Goal: Task Accomplishment & Management: Use online tool/utility

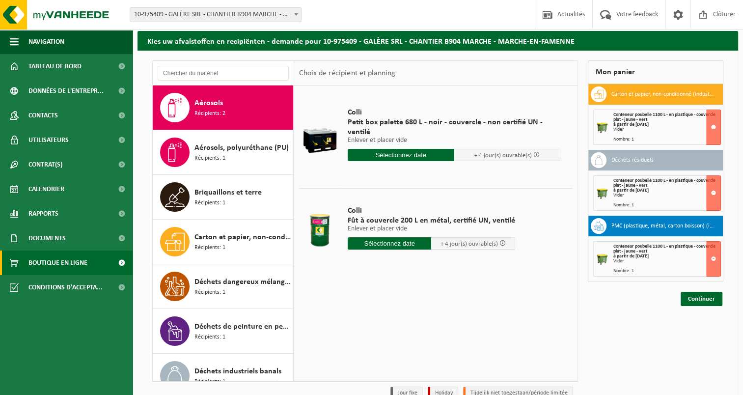
click at [51, 259] on span "Boutique en ligne" at bounding box center [57, 262] width 59 height 25
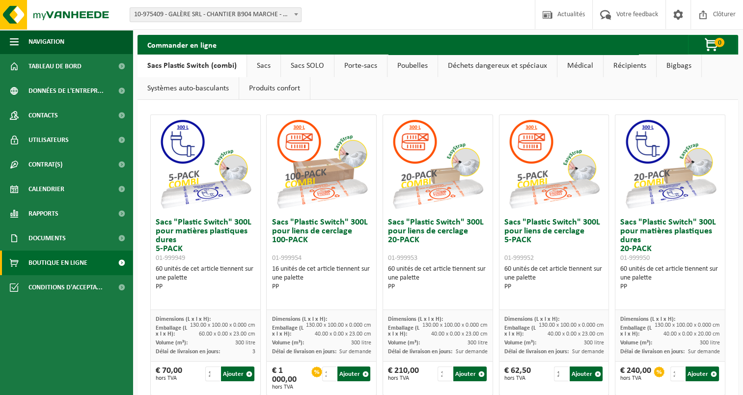
click at [609, 65] on link "Récipients" at bounding box center [630, 66] width 53 height 23
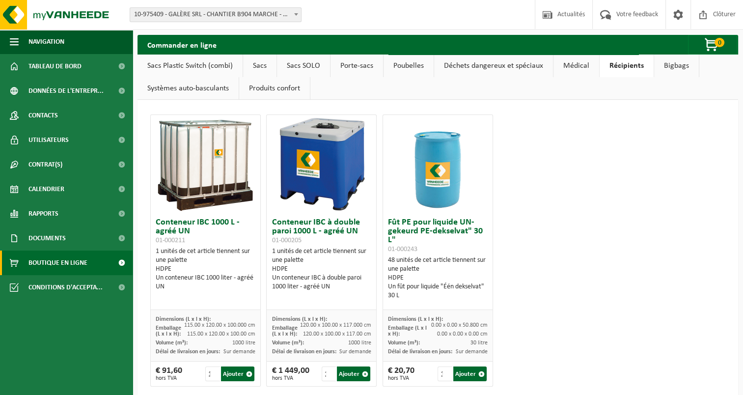
click at [670, 67] on link "Bigbags" at bounding box center [676, 66] width 45 height 23
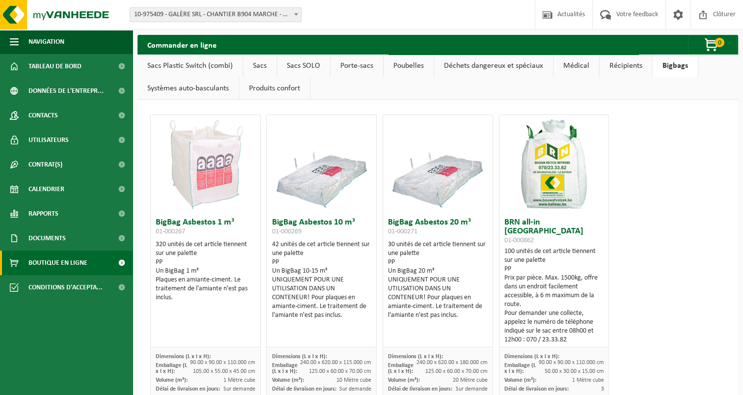
click at [269, 92] on link "Produits confort" at bounding box center [274, 88] width 71 height 23
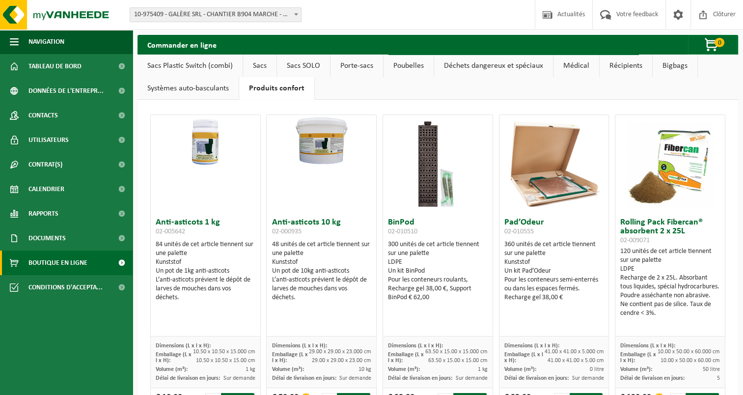
click at [189, 93] on link "Systèmes auto-basculants" at bounding box center [188, 88] width 101 height 23
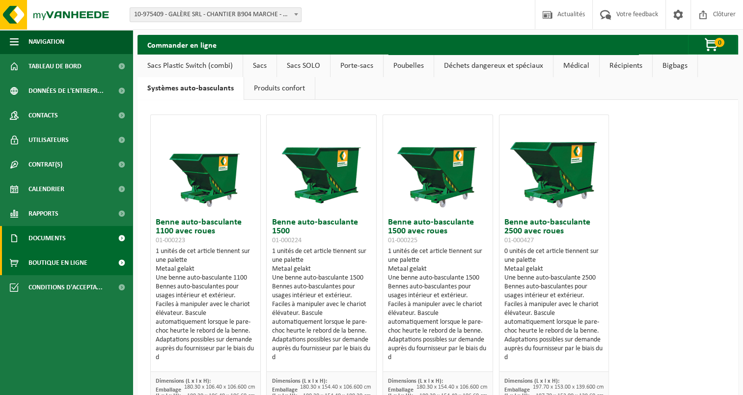
click at [37, 239] on span "Documents" at bounding box center [46, 238] width 37 height 25
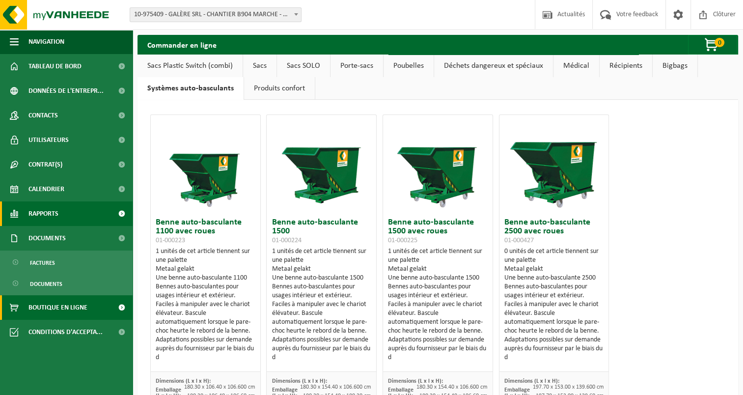
click at [61, 210] on link "Rapports" at bounding box center [66, 213] width 133 height 25
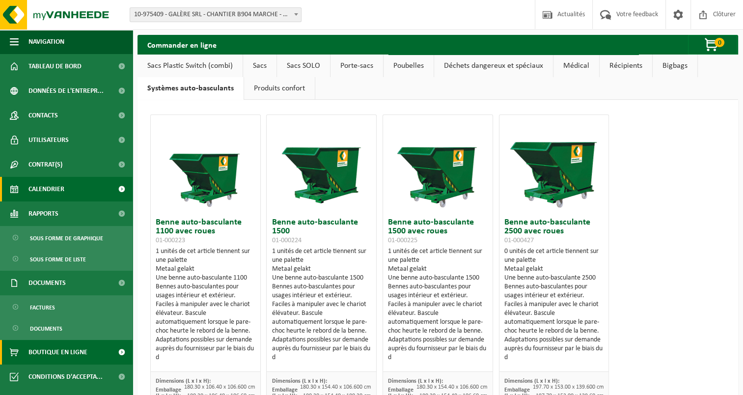
click at [43, 194] on span "Calendrier" at bounding box center [46, 189] width 36 height 25
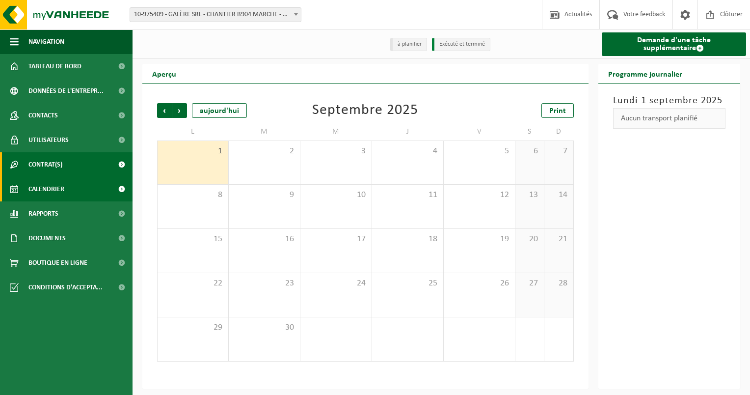
click at [36, 163] on span "Contrat(s)" at bounding box center [45, 164] width 34 height 25
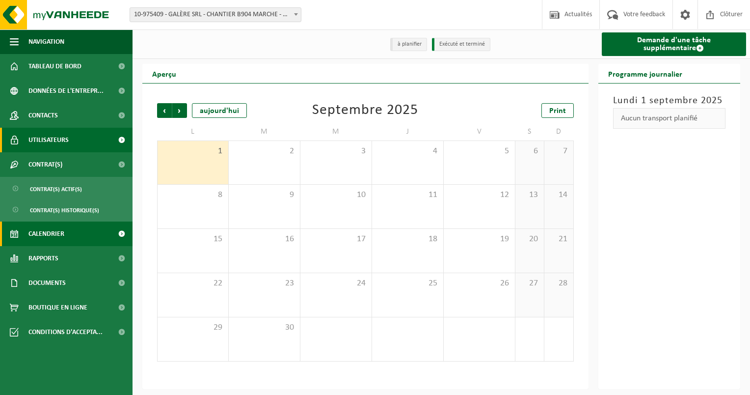
click at [41, 151] on span "Utilisateurs" at bounding box center [48, 140] width 40 height 25
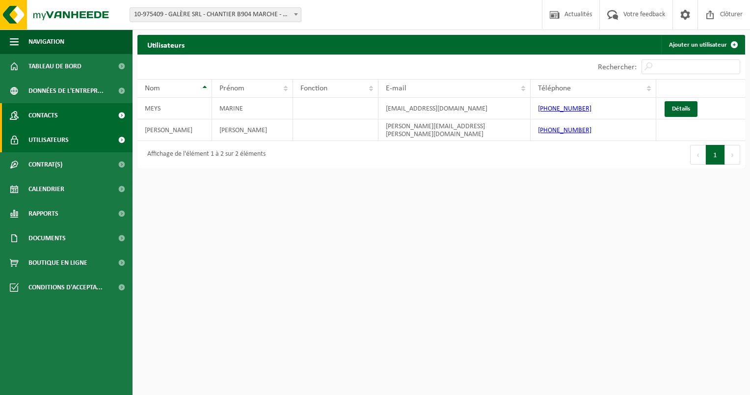
click at [61, 111] on link "Contacts" at bounding box center [66, 115] width 133 height 25
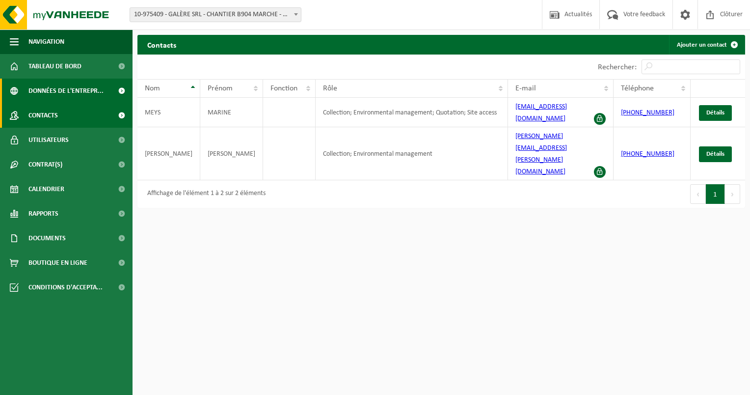
click at [67, 90] on span "Données de l'entrepr..." at bounding box center [65, 91] width 75 height 25
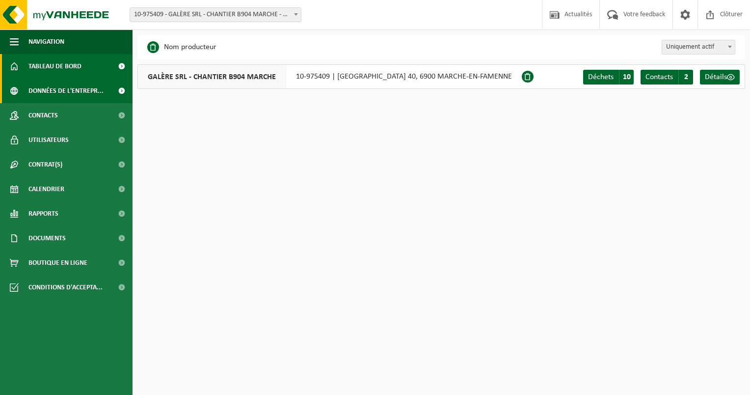
click at [67, 66] on span "Tableau de bord" at bounding box center [54, 66] width 53 height 25
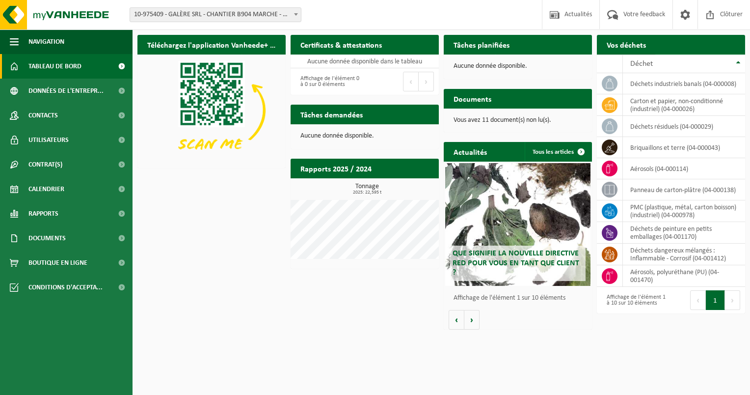
click at [682, 61] on span "Demander un transport" at bounding box center [695, 64] width 64 height 6
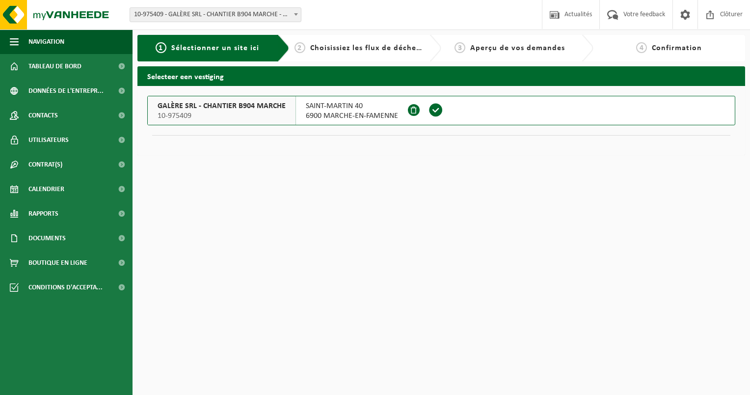
click at [436, 108] on span at bounding box center [436, 110] width 15 height 15
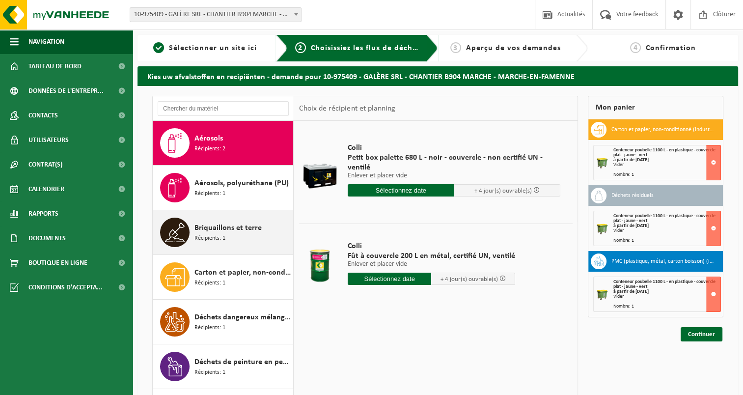
scroll to position [25, 0]
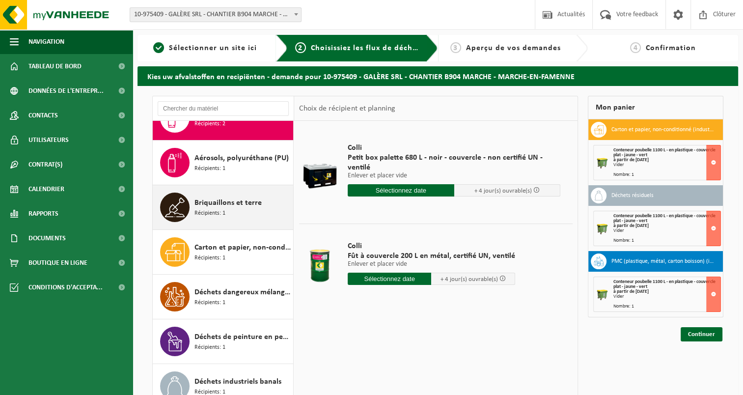
click at [228, 214] on div "Briquaillons et terre Récipients: 1" at bounding box center [242, 207] width 96 height 29
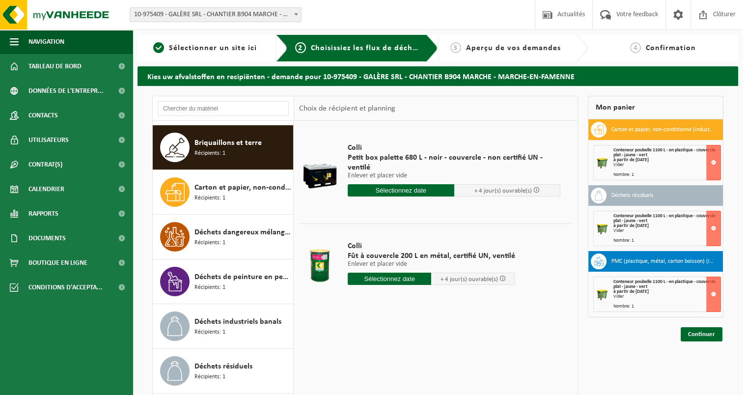
scroll to position [89, 0]
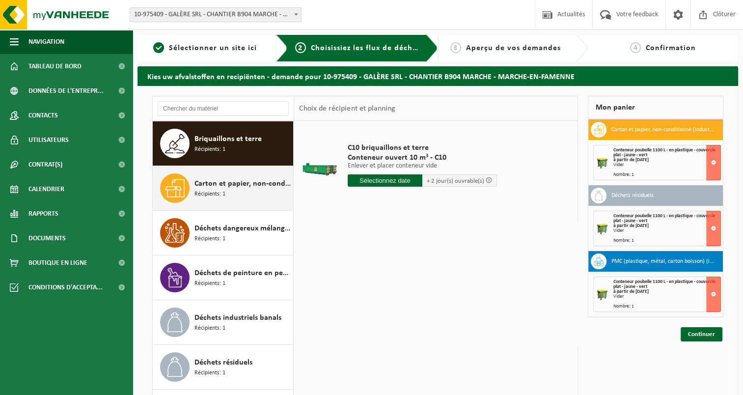
click at [246, 193] on div "Carton et papier, non-conditionné (industriel) Récipients: 1" at bounding box center [242, 187] width 96 height 29
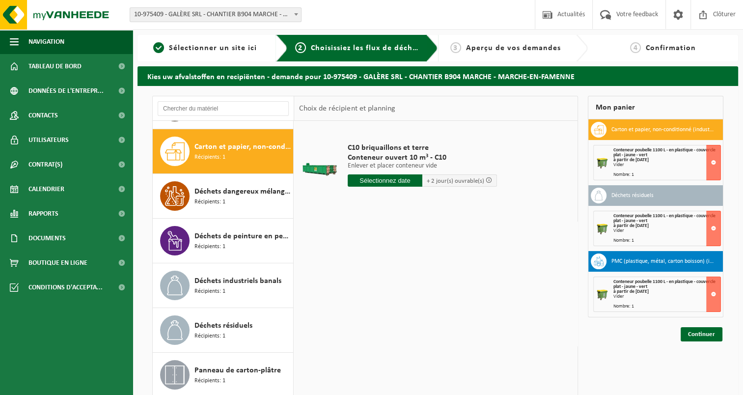
scroll to position [134, 0]
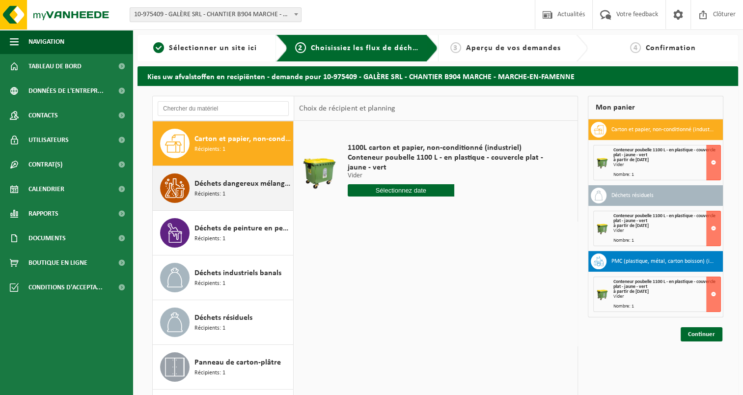
click at [241, 188] on span "Déchets dangereux mélangés : Inflammable - Corrosif" at bounding box center [242, 184] width 96 height 12
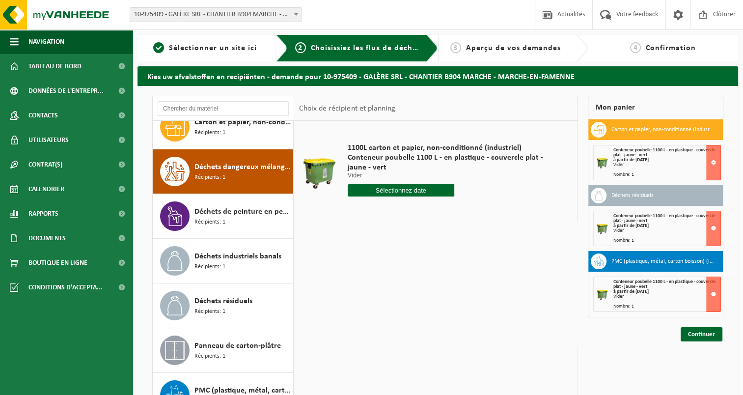
scroll to position [150, 0]
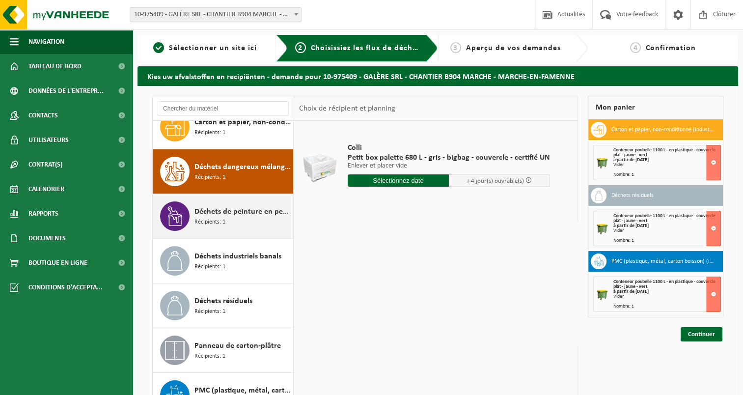
click at [241, 208] on span "Déchets de peinture en petits emballages" at bounding box center [242, 212] width 96 height 12
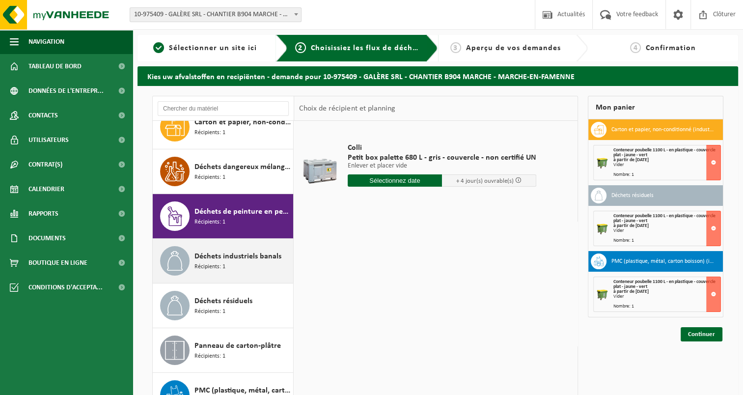
click at [241, 254] on span "Déchets industriels banals" at bounding box center [237, 256] width 87 height 12
